Goal: Complete application form

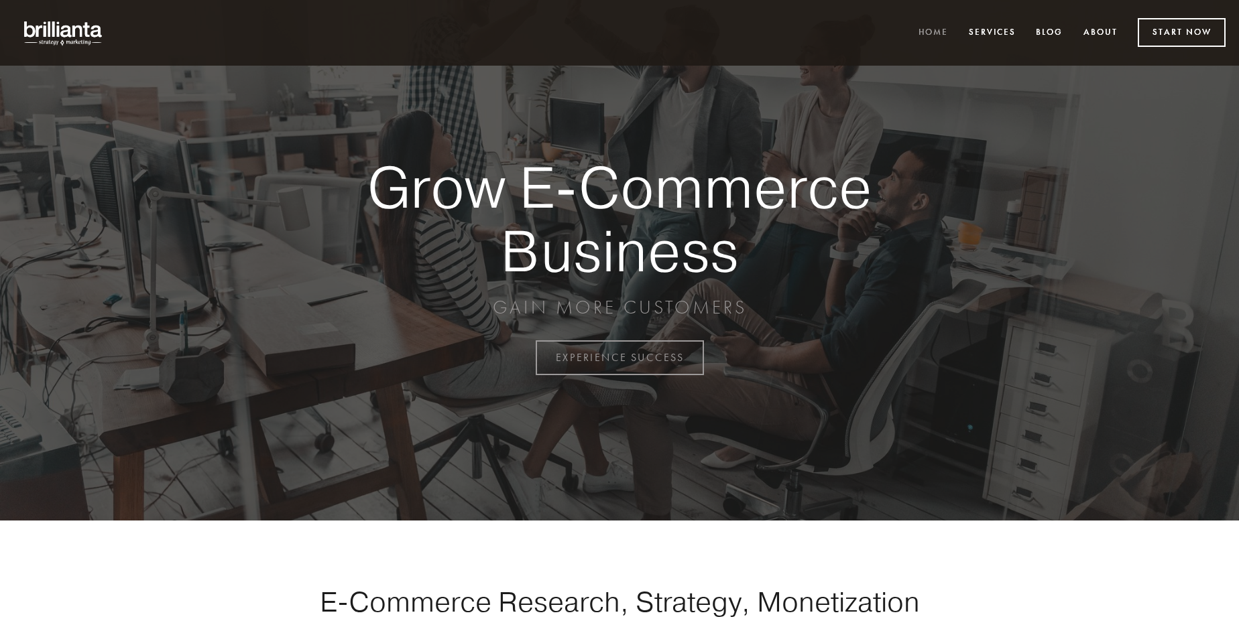
scroll to position [3514, 0]
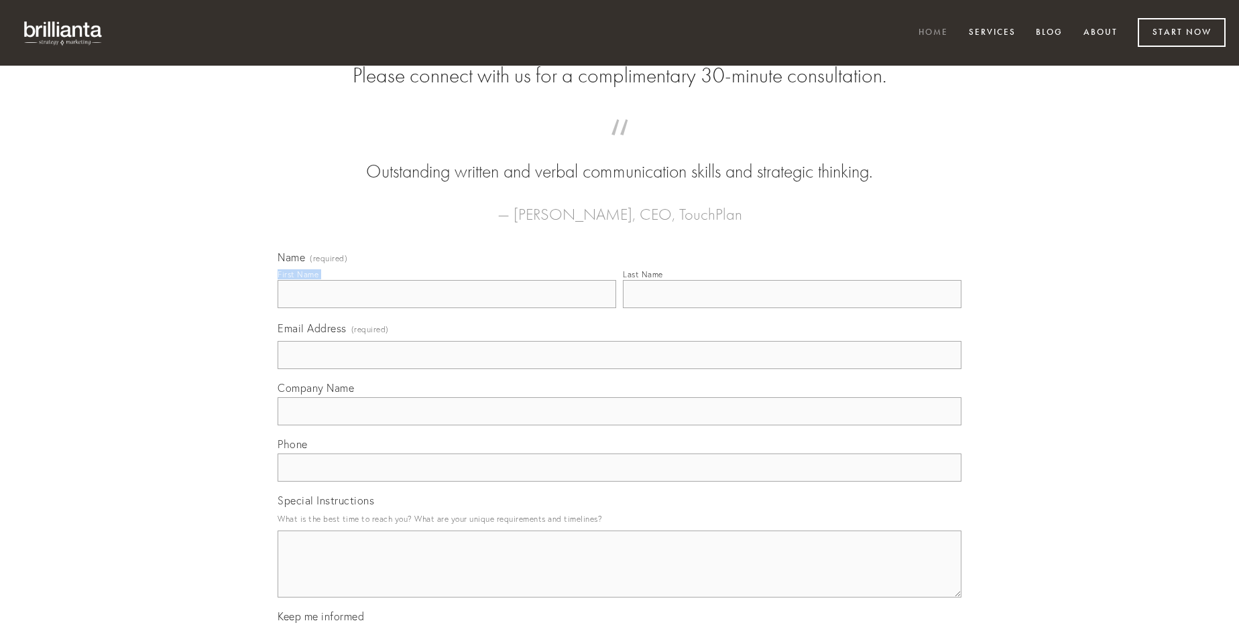
type input "[PERSON_NAME]"
click at [792, 308] on input "Last Name" at bounding box center [792, 294] width 338 height 28
type input "[PERSON_NAME]"
click at [619, 369] on input "Email Address (required)" at bounding box center [619, 355] width 684 height 28
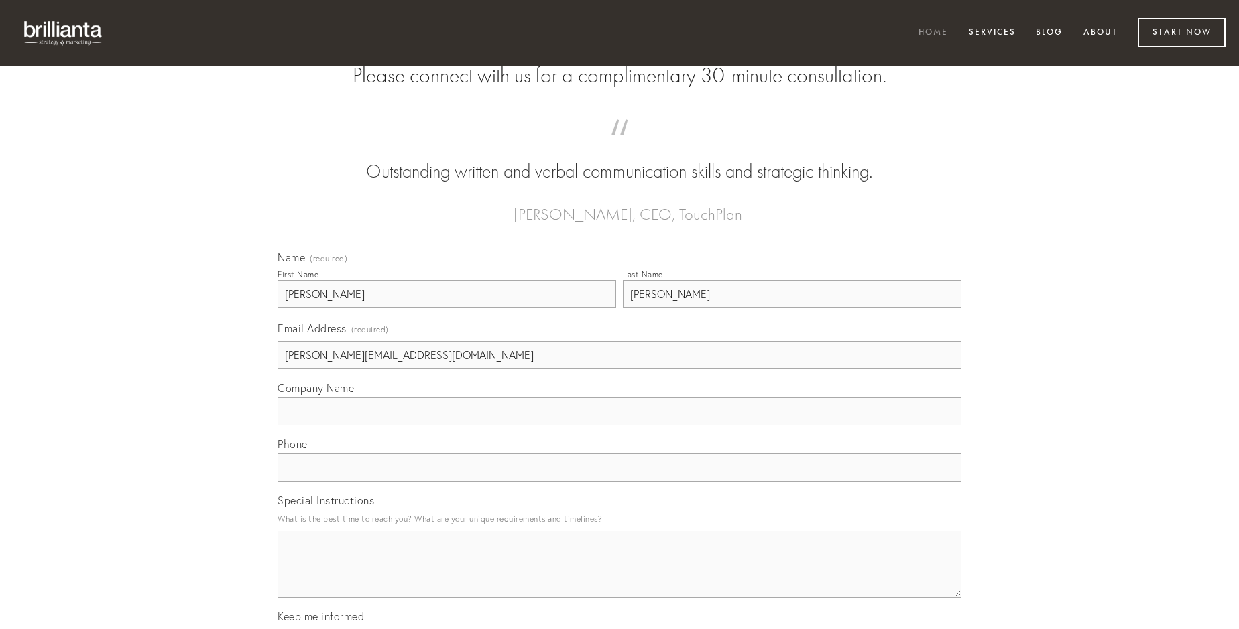
type input "[PERSON_NAME][EMAIL_ADDRESS][DOMAIN_NAME]"
click at [619, 426] on input "Company Name" at bounding box center [619, 411] width 684 height 28
type input "uter"
click at [619, 482] on input "text" at bounding box center [619, 468] width 684 height 28
click at [619, 576] on textarea "Special Instructions" at bounding box center [619, 564] width 684 height 67
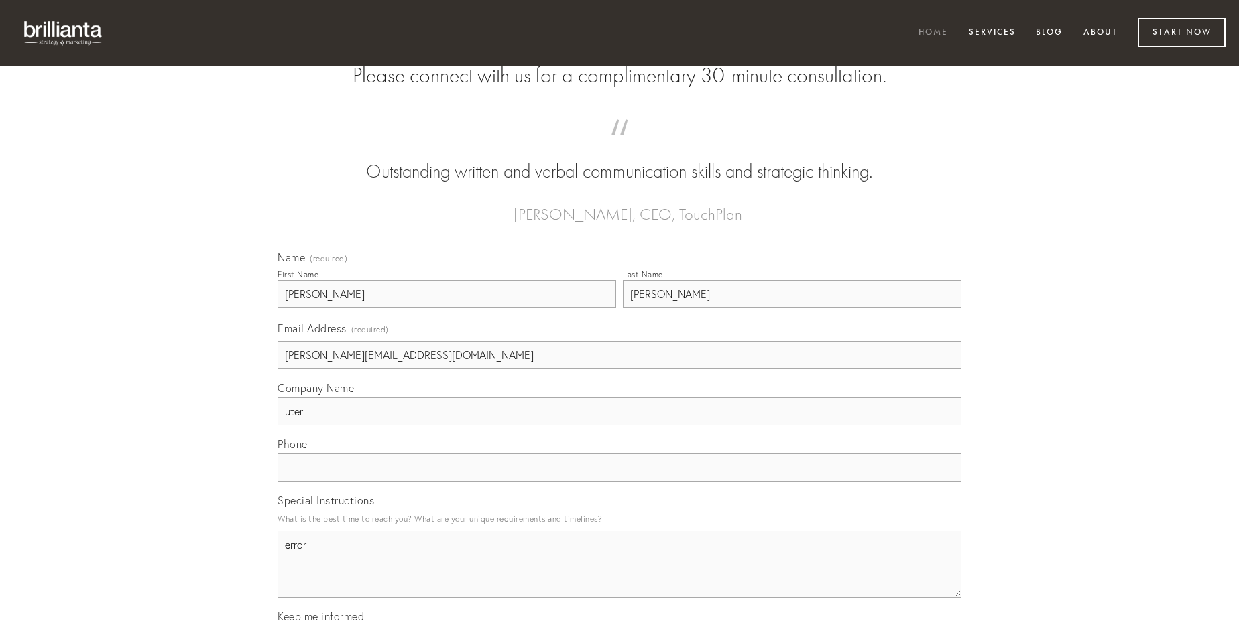
type textarea "error"
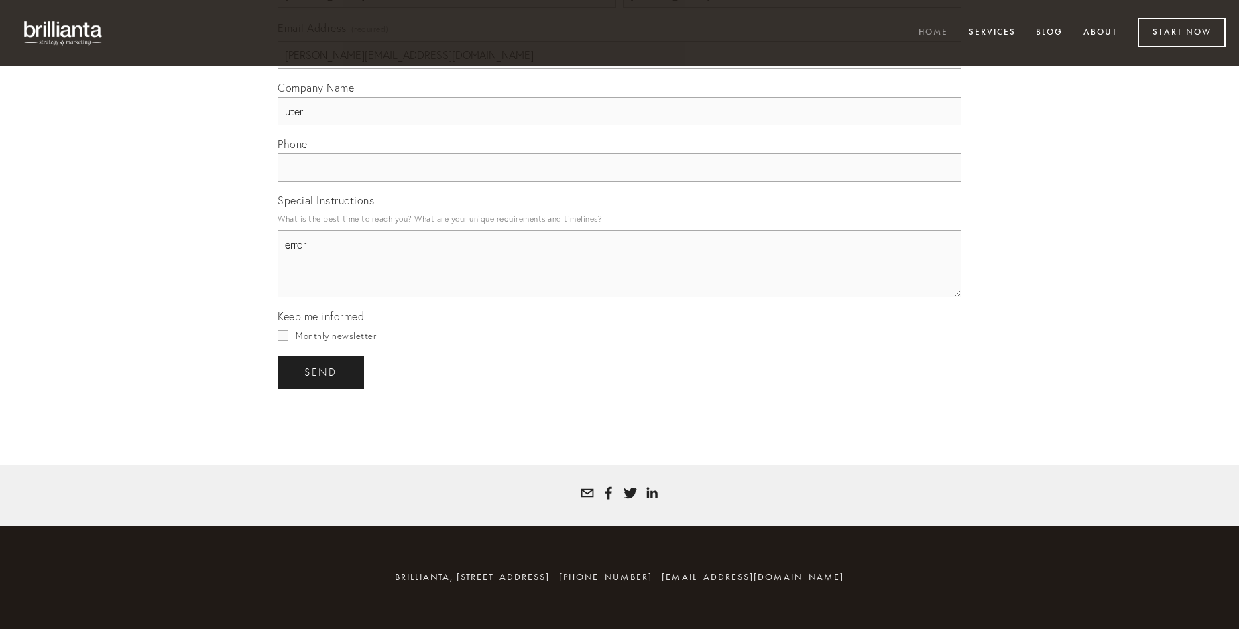
click at [322, 372] on span "send" at bounding box center [320, 373] width 33 height 12
